Goal: Communication & Community: Connect with others

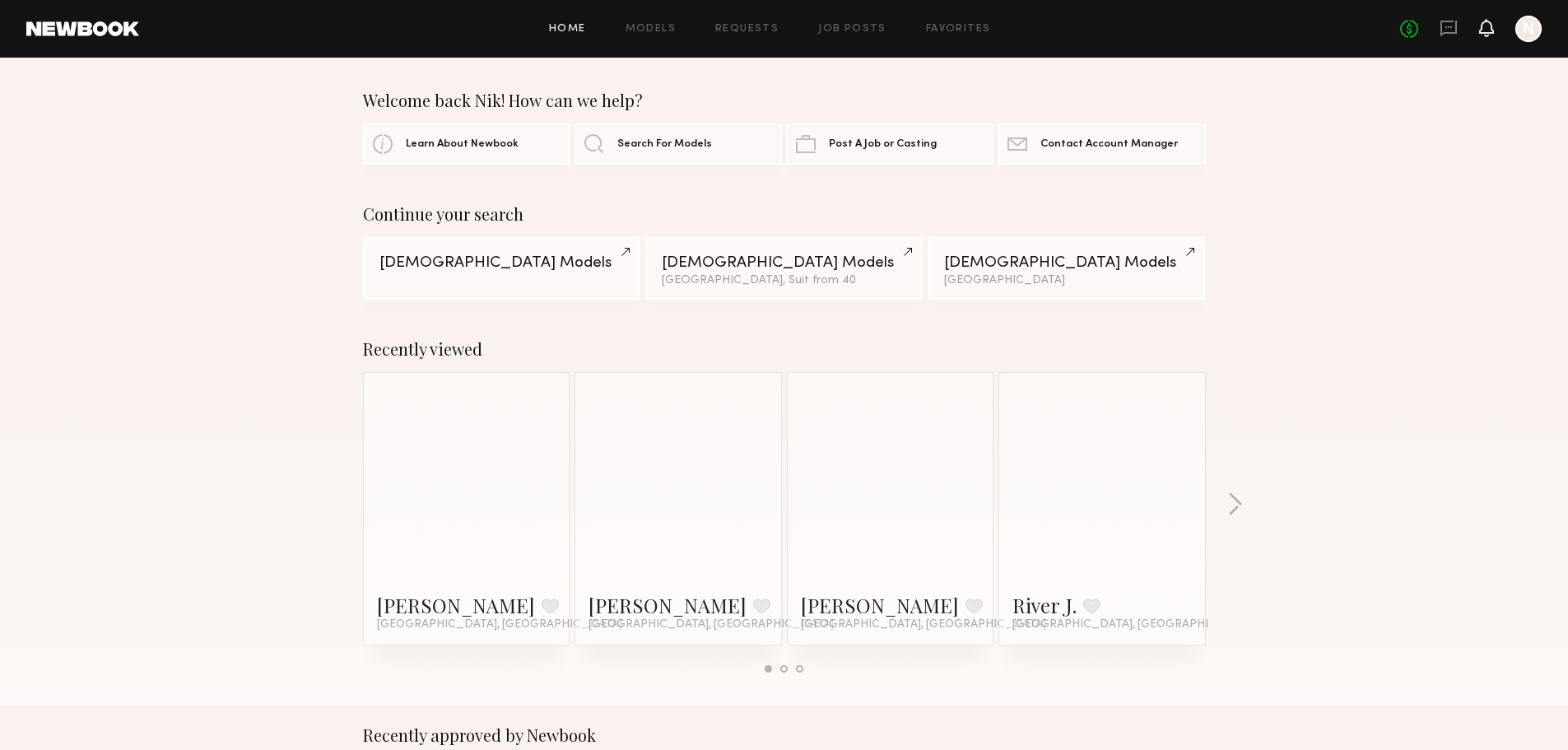
click at [1485, 31] on icon at bounding box center [1486, 27] width 13 height 12
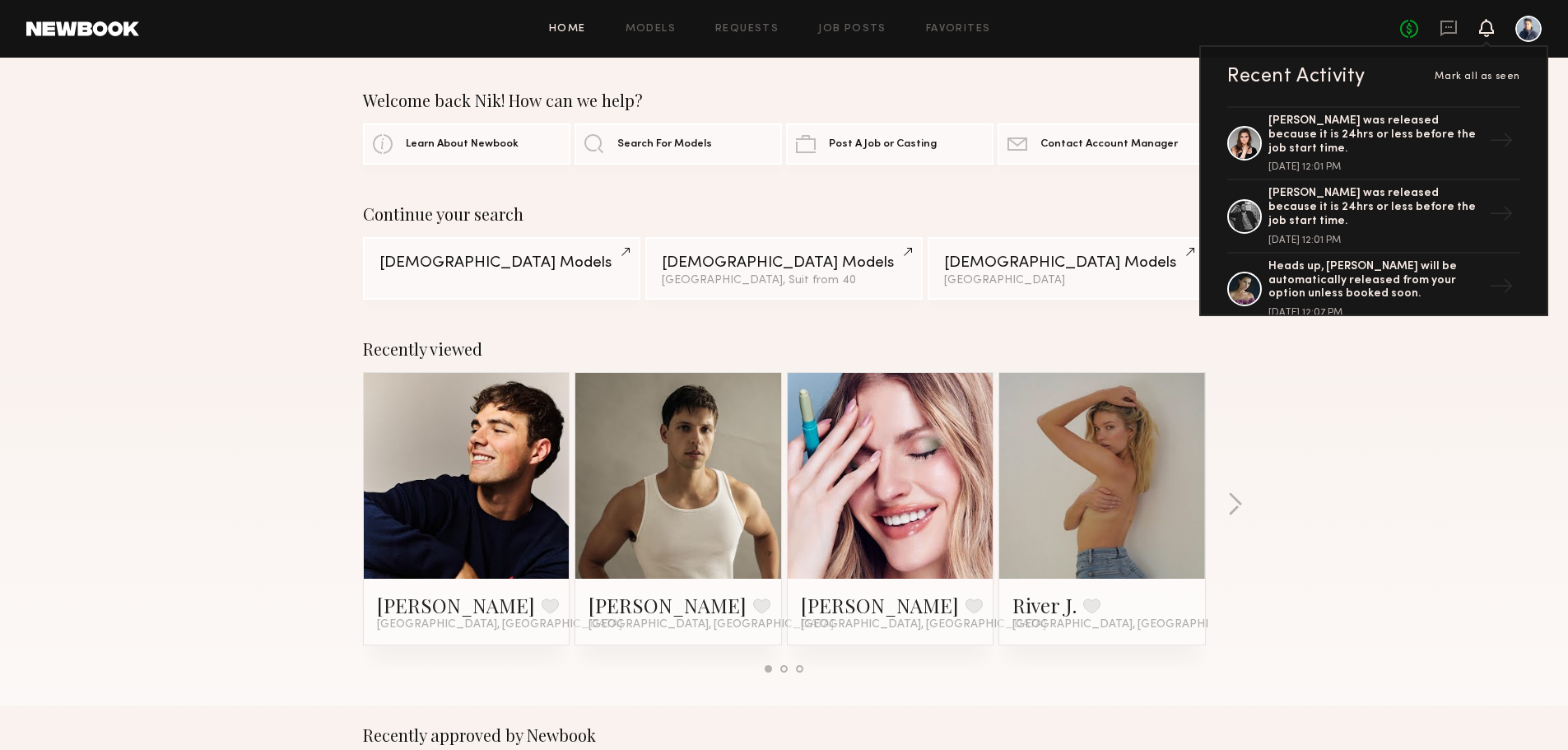
click at [1446, 38] on link at bounding box center [1448, 29] width 18 height 20
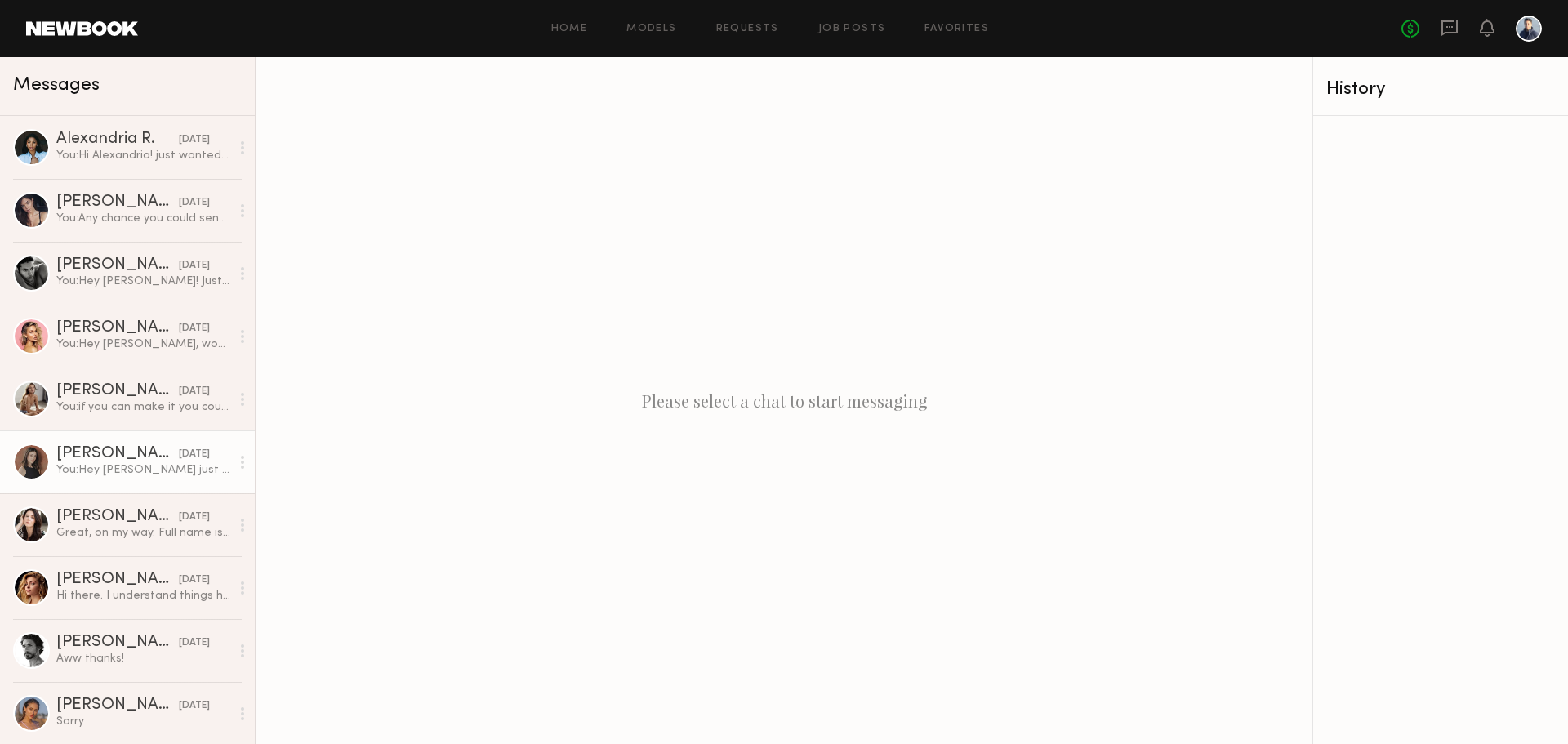
click at [90, 469] on div "You: Hey [PERSON_NAME] just sent you an email. Please let me know by [DATE]." at bounding box center [144, 470] width 174 height 15
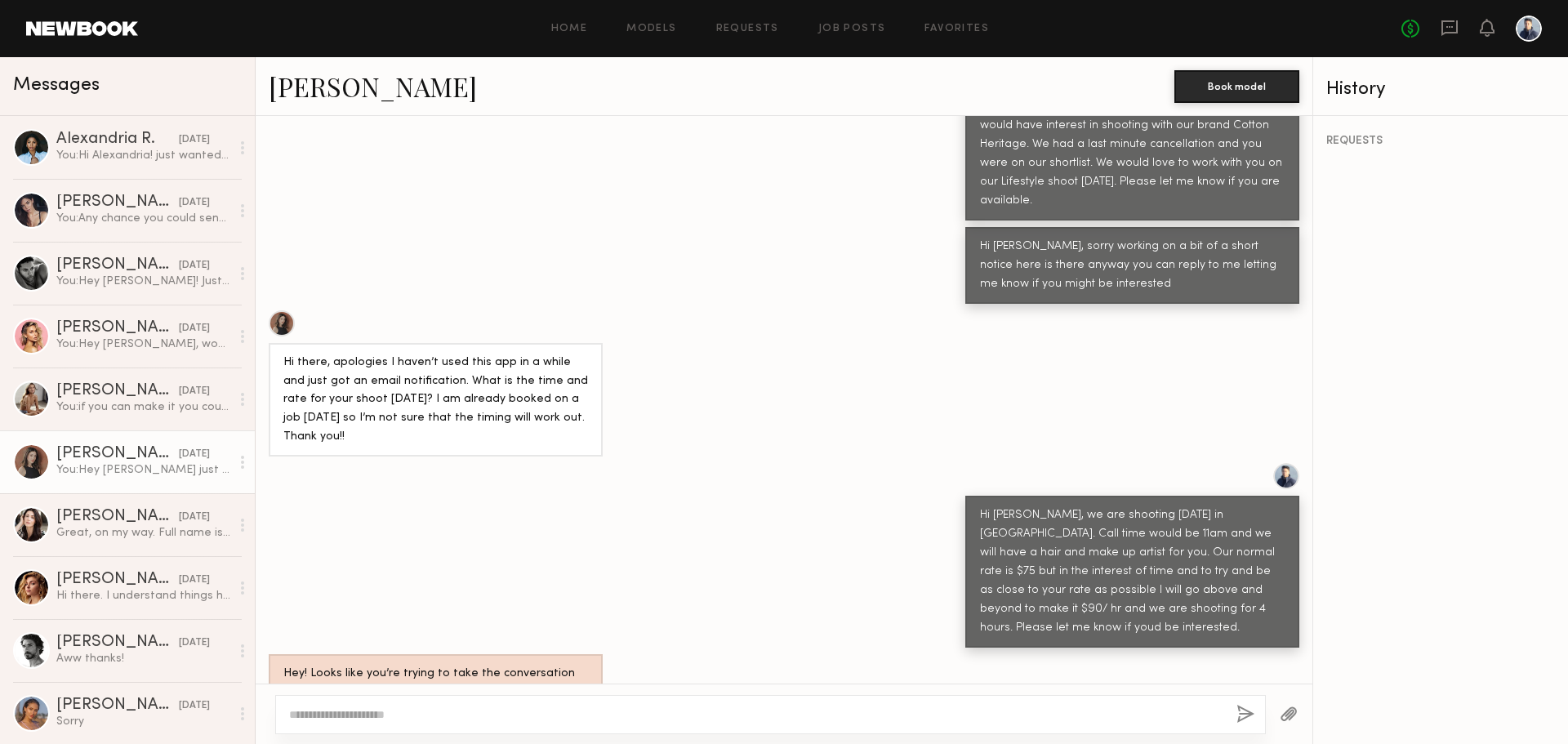
scroll to position [614, 0]
